Goal: Task Accomplishment & Management: Complete application form

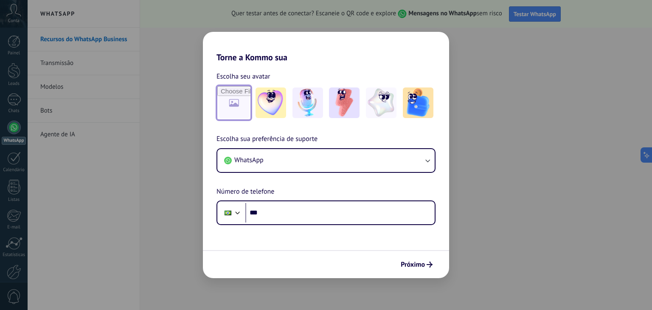
click at [232, 102] on input "file" at bounding box center [233, 102] width 33 height 33
click at [229, 99] on input "file" at bounding box center [233, 102] width 33 height 33
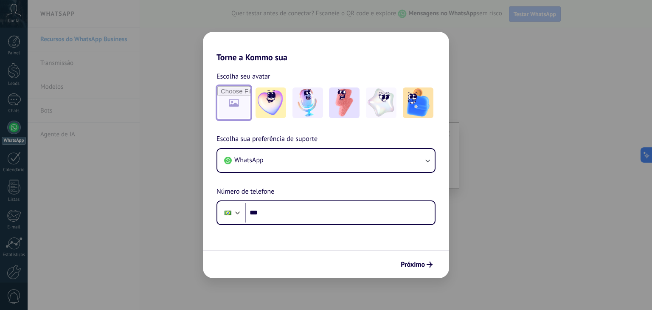
click at [241, 103] on input "file" at bounding box center [233, 102] width 33 height 33
type input "**********"
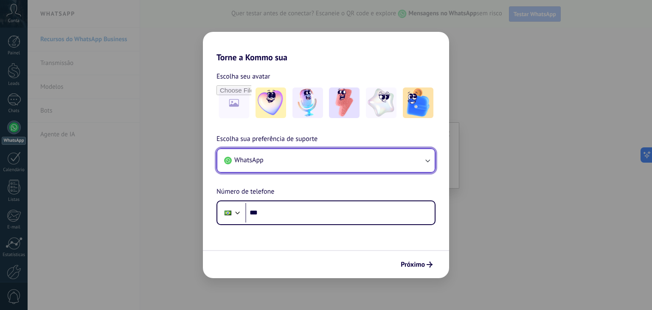
click at [267, 162] on button "WhatsApp" at bounding box center [325, 160] width 217 height 23
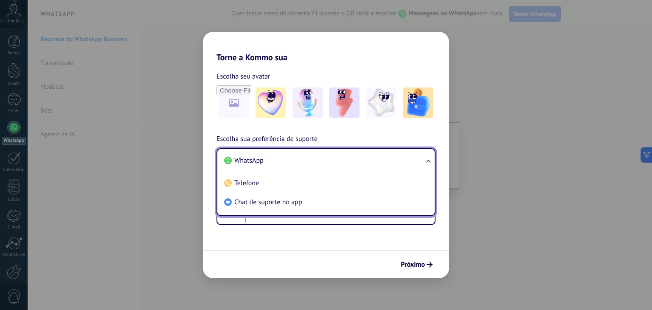
click at [265, 163] on li "WhatsApp" at bounding box center [324, 160] width 207 height 19
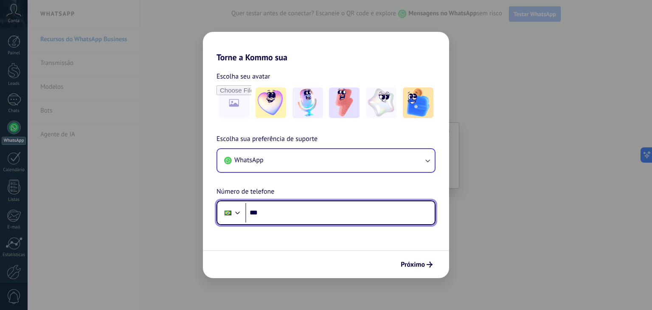
click at [302, 206] on input "***" at bounding box center [339, 213] width 189 height 20
type input "**********"
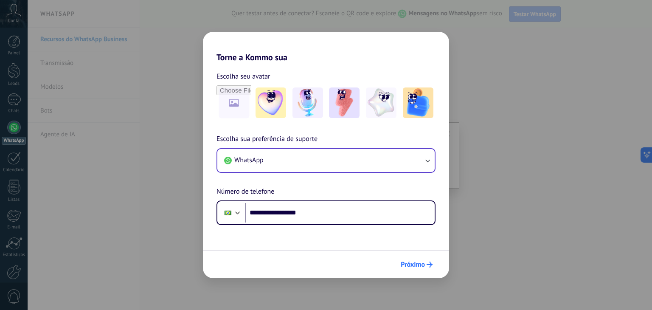
click at [401, 263] on span "Próximo" at bounding box center [413, 264] width 24 height 6
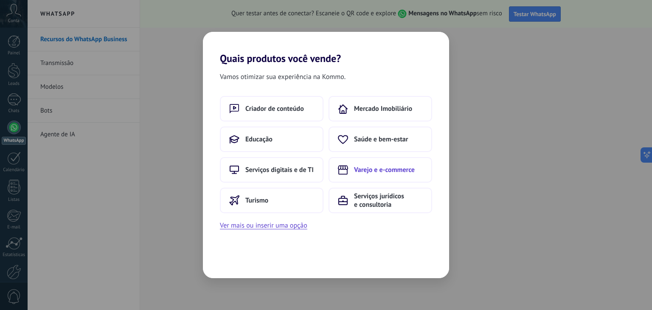
click at [377, 172] on span "Varejo e e-commerce" at bounding box center [384, 170] width 61 height 8
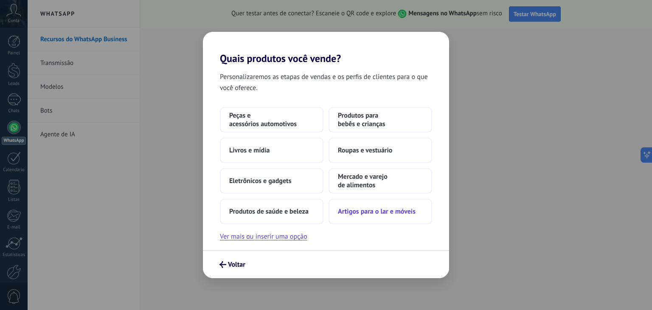
click at [368, 214] on span "Artigos para o lar e móveis" at bounding box center [377, 211] width 78 height 8
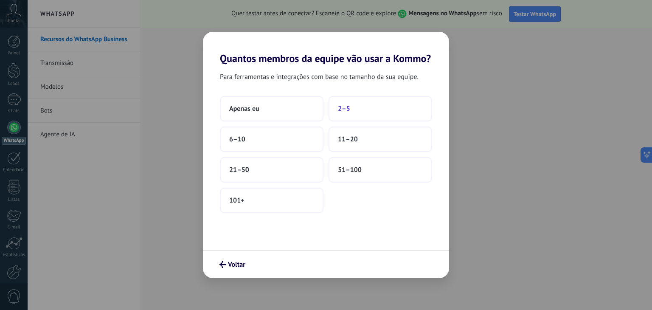
click at [358, 112] on button "2–5" at bounding box center [381, 108] width 104 height 25
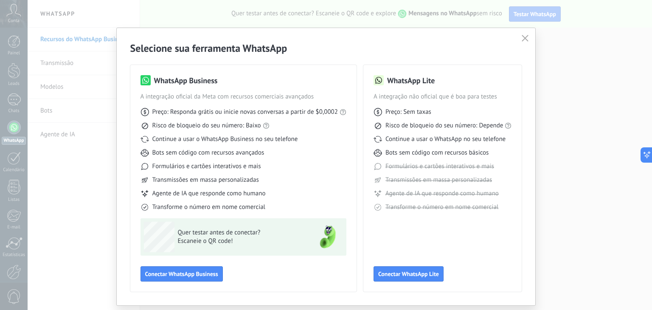
click at [528, 42] on button "button" at bounding box center [525, 39] width 11 height 12
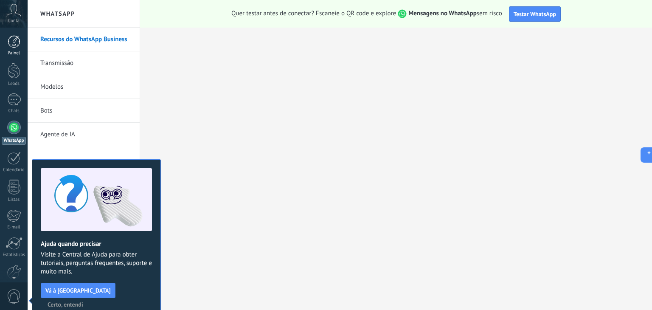
click at [9, 50] on link "Painel" at bounding box center [14, 45] width 28 height 21
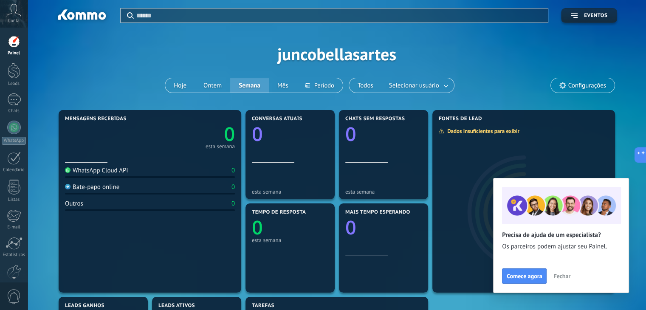
click at [565, 279] on span "Fechar" at bounding box center [561, 276] width 17 height 6
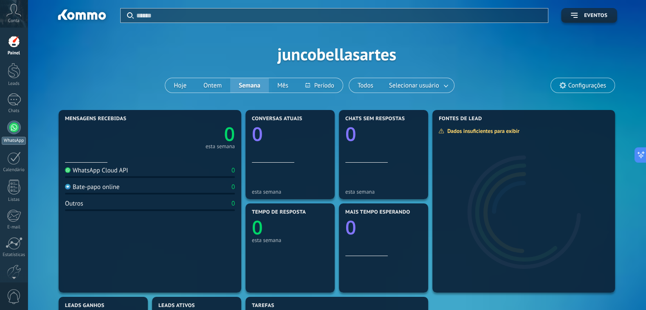
click at [22, 125] on link "WhatsApp" at bounding box center [14, 133] width 28 height 24
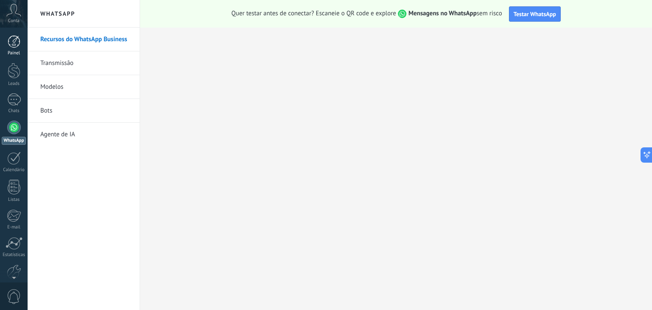
click at [12, 46] on div at bounding box center [14, 41] width 13 height 13
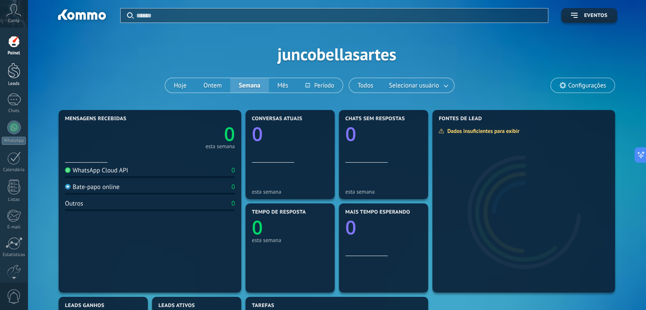
click at [13, 72] on div at bounding box center [14, 71] width 13 height 16
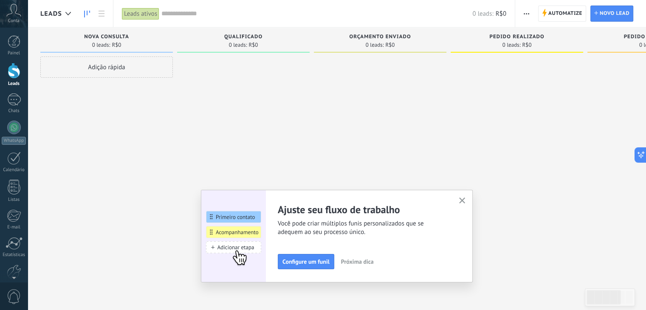
click at [465, 203] on span "button" at bounding box center [462, 200] width 6 height 7
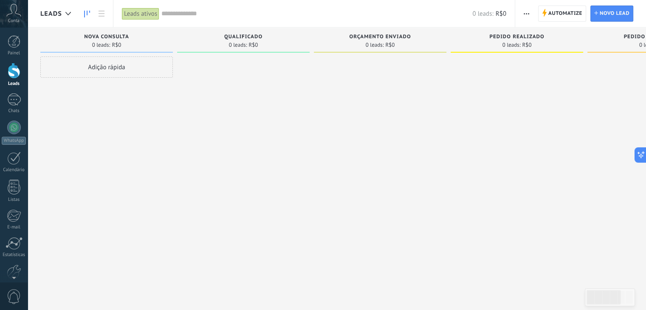
click at [620, 37] on div "Pedido processado" at bounding box center [653, 37] width 124 height 7
click at [492, 140] on div at bounding box center [516, 155] width 132 height 199
click at [598, 14] on link "Lead Novo lead" at bounding box center [611, 14] width 43 height 16
click at [572, 12] on span "Automatize" at bounding box center [565, 13] width 34 height 15
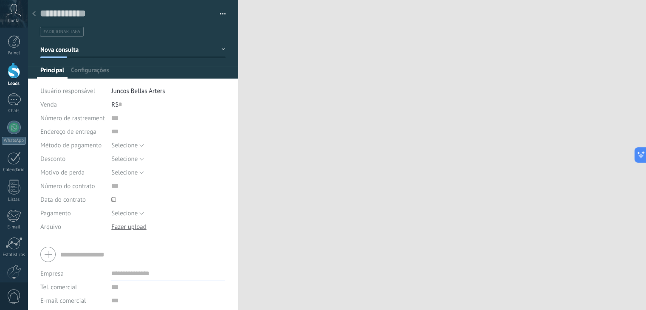
click at [30, 14] on div at bounding box center [34, 14] width 12 height 17
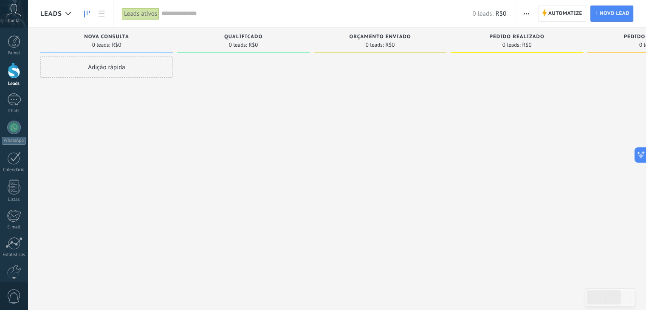
click at [121, 70] on div "Adição rápida" at bounding box center [106, 66] width 132 height 21
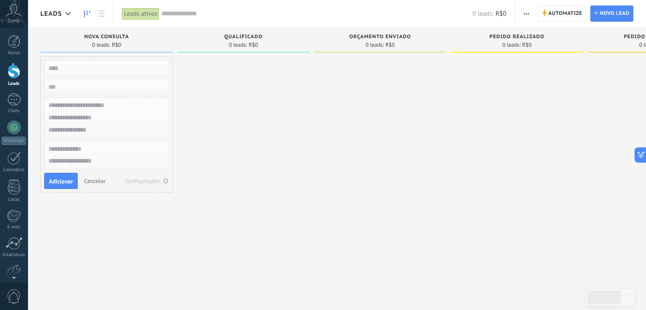
click at [222, 100] on div at bounding box center [243, 155] width 132 height 199
click at [99, 182] on span "Cancelar" at bounding box center [95, 181] width 22 height 8
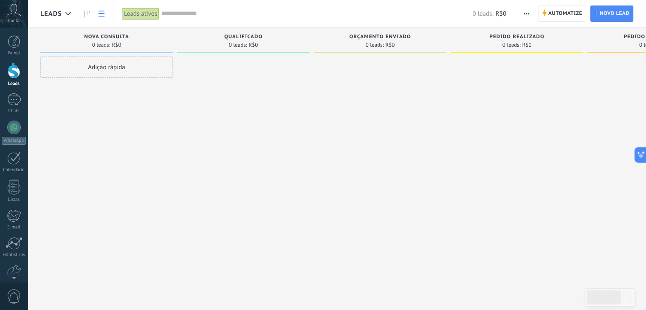
click at [105, 11] on link at bounding box center [101, 14] width 14 height 17
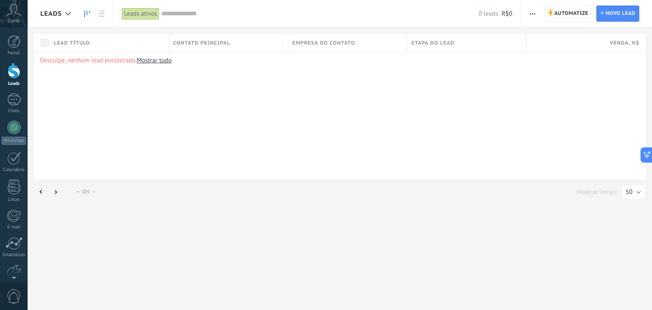
click at [86, 13] on icon at bounding box center [87, 14] width 6 height 7
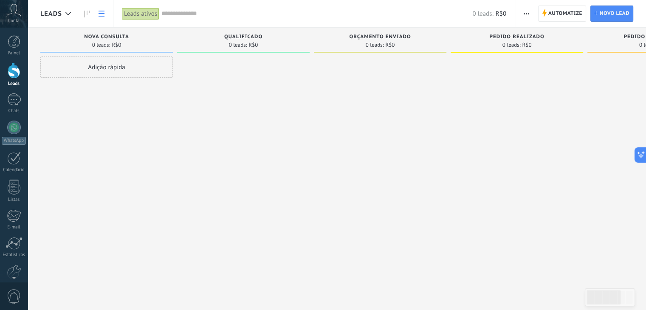
click at [105, 16] on link at bounding box center [101, 14] width 14 height 17
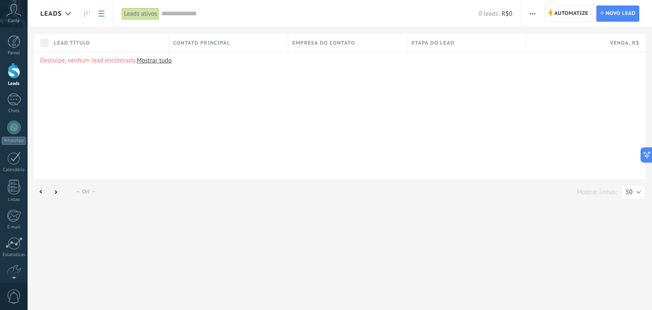
click at [103, 15] on icon at bounding box center [101, 14] width 6 height 6
click at [67, 14] on icon at bounding box center [68, 13] width 6 height 3
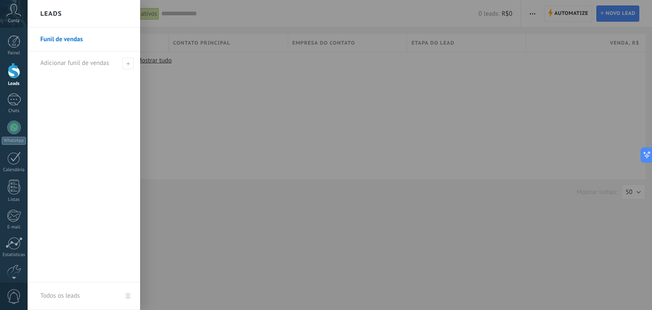
click at [171, 112] on div at bounding box center [354, 155] width 652 height 310
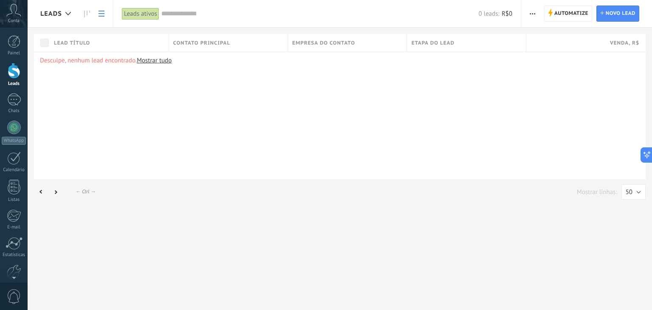
click at [60, 17] on span "Leads" at bounding box center [51, 14] width 22 height 8
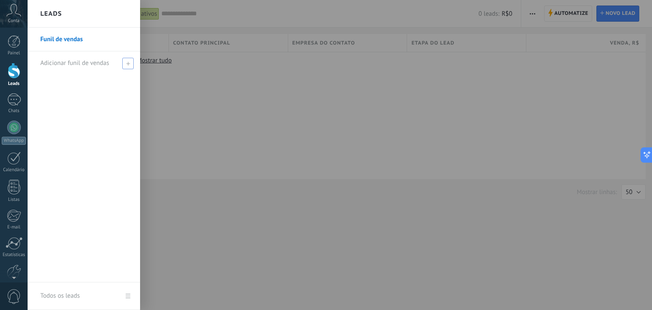
click at [78, 65] on span "Adicionar funil de vendas" at bounding box center [74, 63] width 69 height 8
click at [182, 101] on div at bounding box center [354, 155] width 652 height 310
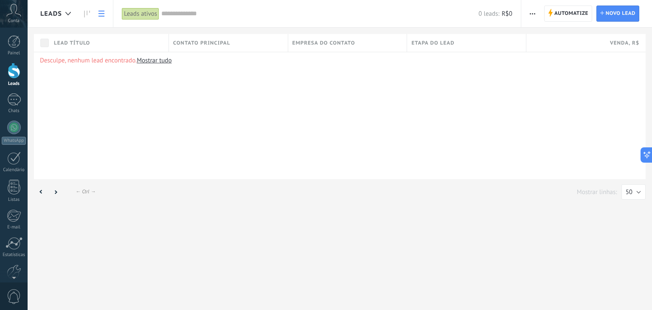
click at [76, 14] on div "Leads" at bounding box center [59, 13] width 39 height 27
click at [88, 13] on icon at bounding box center [87, 14] width 6 height 7
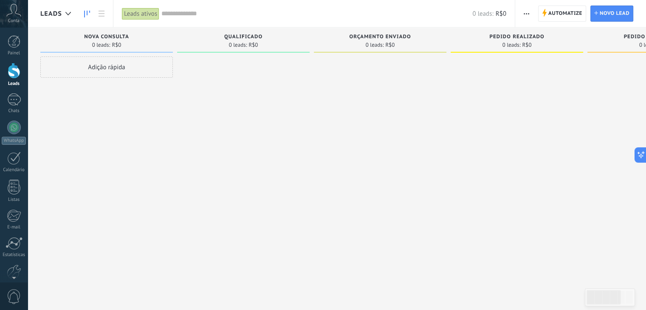
click at [4, 16] on div "Conta" at bounding box center [14, 14] width 28 height 28
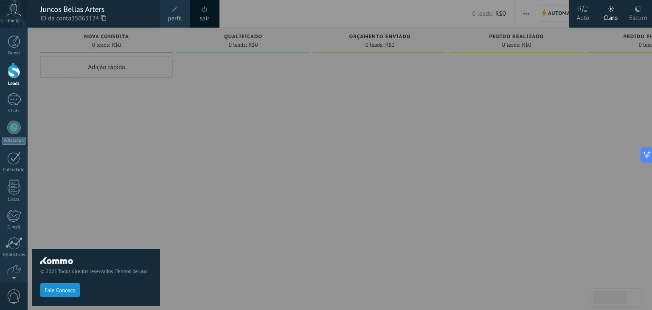
click at [202, 14] on link "sair" at bounding box center [205, 18] width 10 height 9
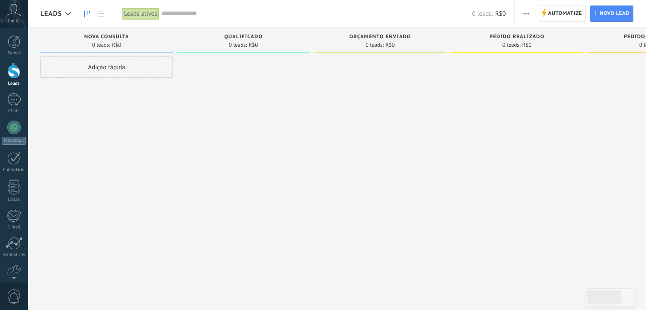
click at [11, 68] on div at bounding box center [14, 71] width 13 height 16
click at [13, 45] on div at bounding box center [14, 41] width 13 height 13
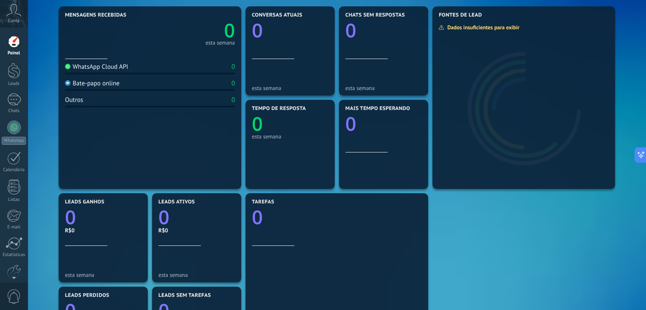
scroll to position [127, 0]
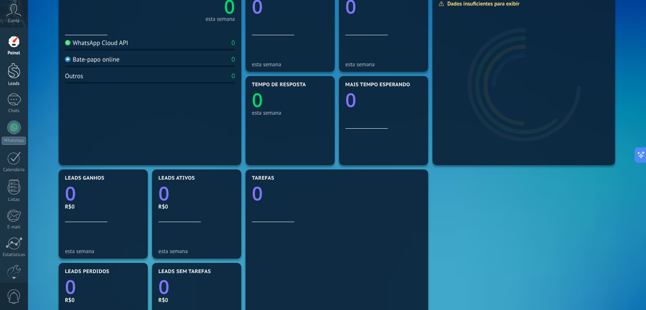
click at [14, 68] on div at bounding box center [14, 71] width 13 height 16
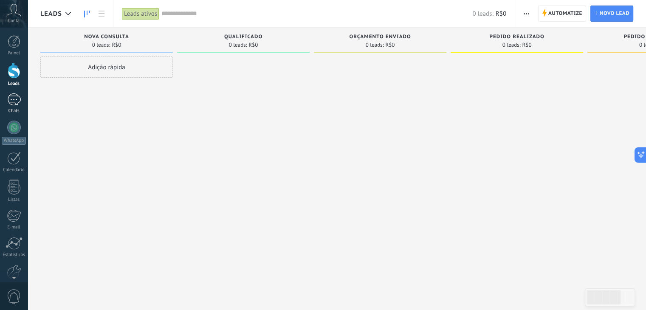
click at [6, 104] on link "Chats" at bounding box center [14, 103] width 28 height 20
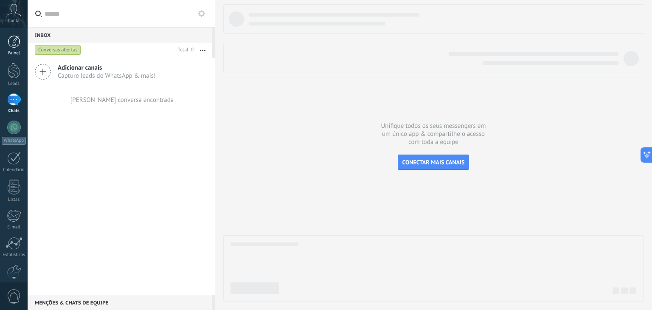
click at [8, 47] on div at bounding box center [14, 41] width 13 height 13
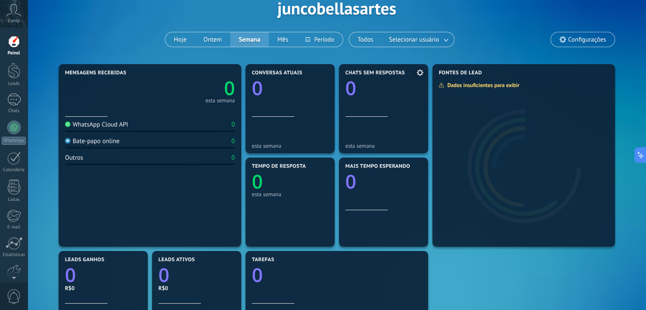
scroll to position [42, 0]
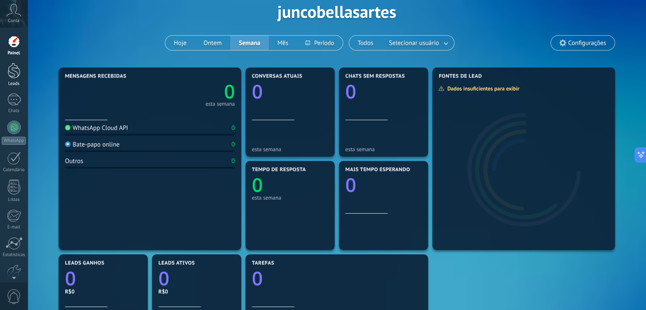
click at [4, 73] on link "Leads" at bounding box center [14, 75] width 28 height 24
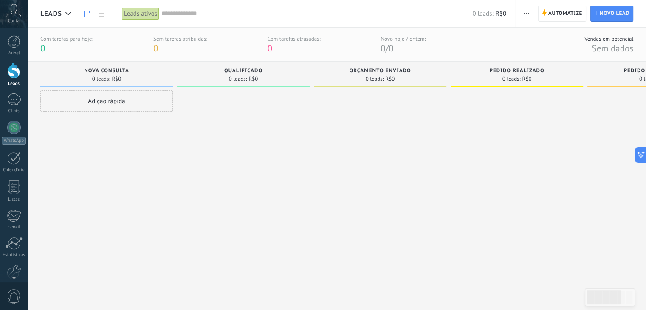
click at [532, 15] on button "button" at bounding box center [526, 14] width 12 height 16
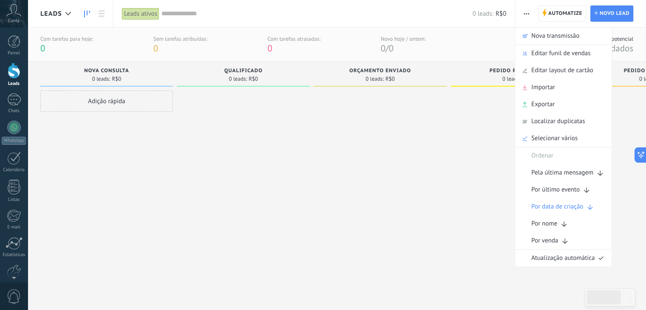
click at [528, 15] on span "button" at bounding box center [526, 14] width 6 height 16
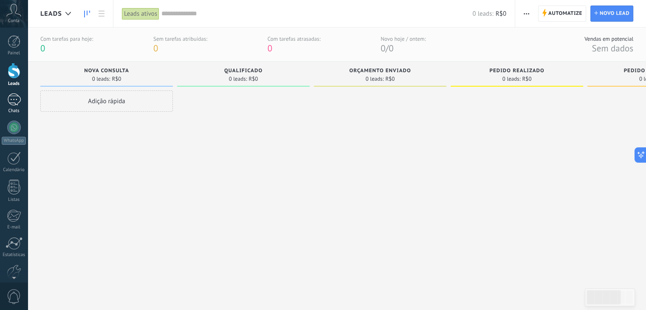
click at [10, 101] on div at bounding box center [14, 99] width 14 height 12
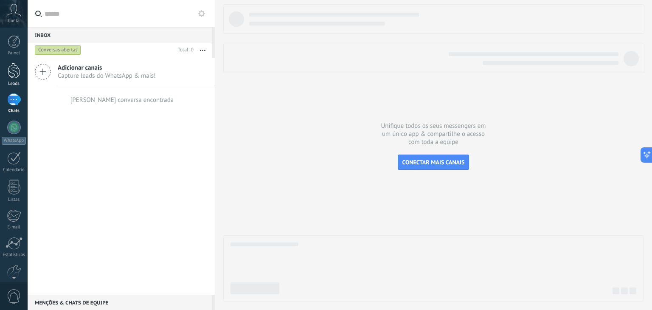
click at [8, 75] on div at bounding box center [14, 71] width 13 height 16
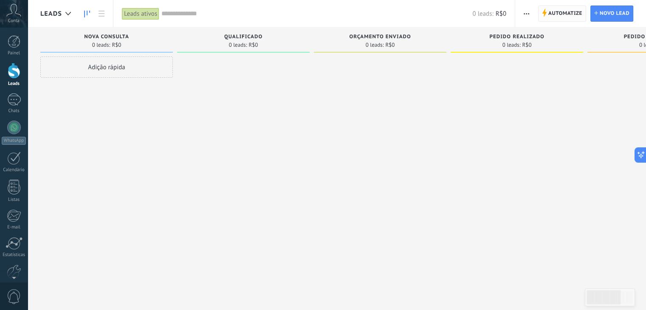
click at [574, 17] on span "Automatize" at bounding box center [565, 13] width 34 height 15
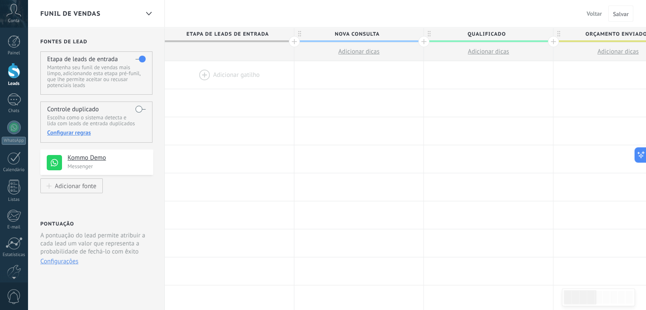
click at [584, 15] on button "Voltar" at bounding box center [594, 13] width 22 height 13
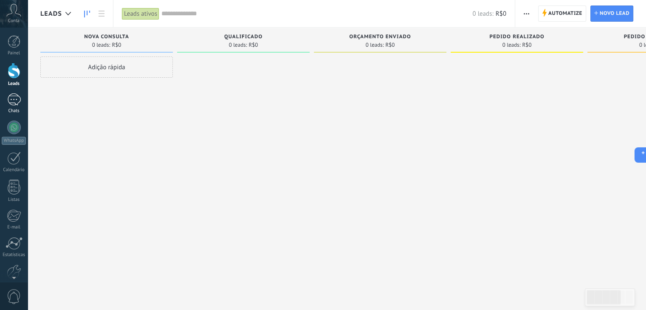
click at [20, 96] on div at bounding box center [14, 99] width 14 height 12
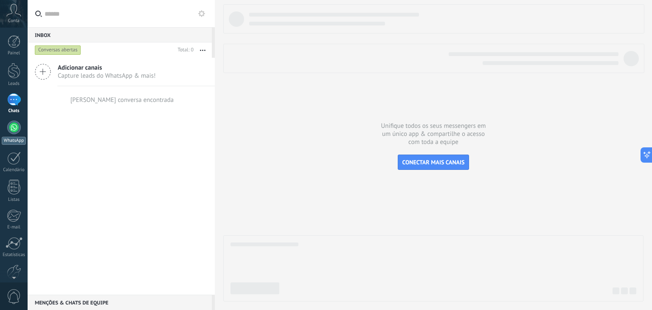
click at [18, 129] on div at bounding box center [14, 128] width 14 height 14
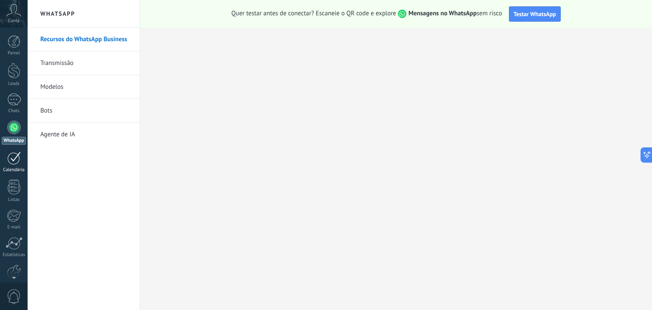
click at [17, 169] on div "Calendário" at bounding box center [14, 170] width 25 height 6
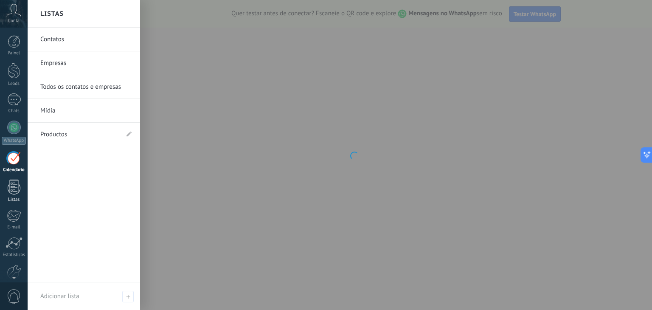
click at [20, 188] on div at bounding box center [14, 187] width 13 height 15
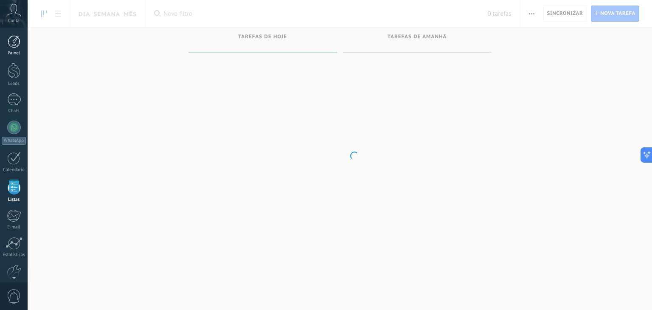
click at [14, 47] on div at bounding box center [14, 41] width 13 height 13
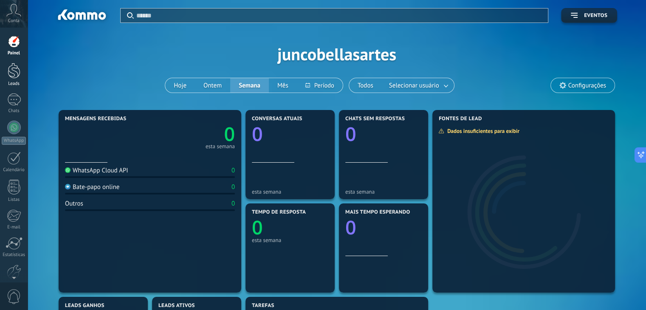
click at [20, 63] on link "Leads" at bounding box center [14, 75] width 28 height 24
